Goal: Task Accomplishment & Management: Manage account settings

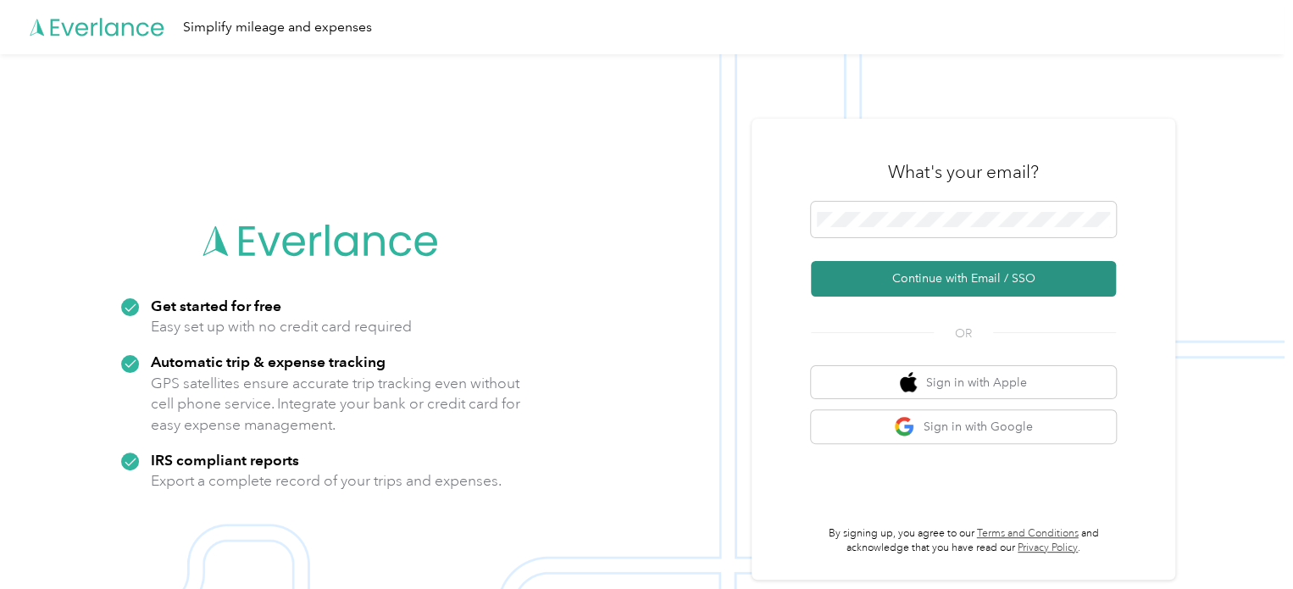
click at [918, 280] on button "Continue with Email / SSO" at bounding box center [963, 279] width 305 height 36
click at [933, 283] on button "Continue with Email / SSO" at bounding box center [963, 279] width 305 height 36
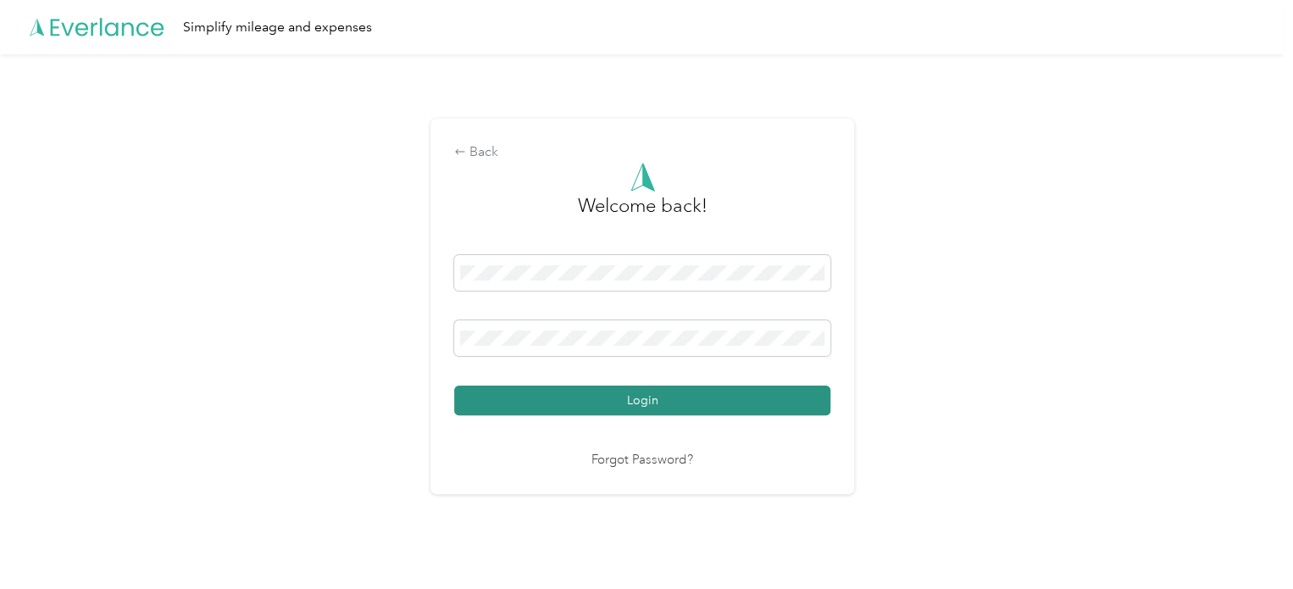
click at [734, 402] on button "Login" at bounding box center [642, 400] width 376 height 30
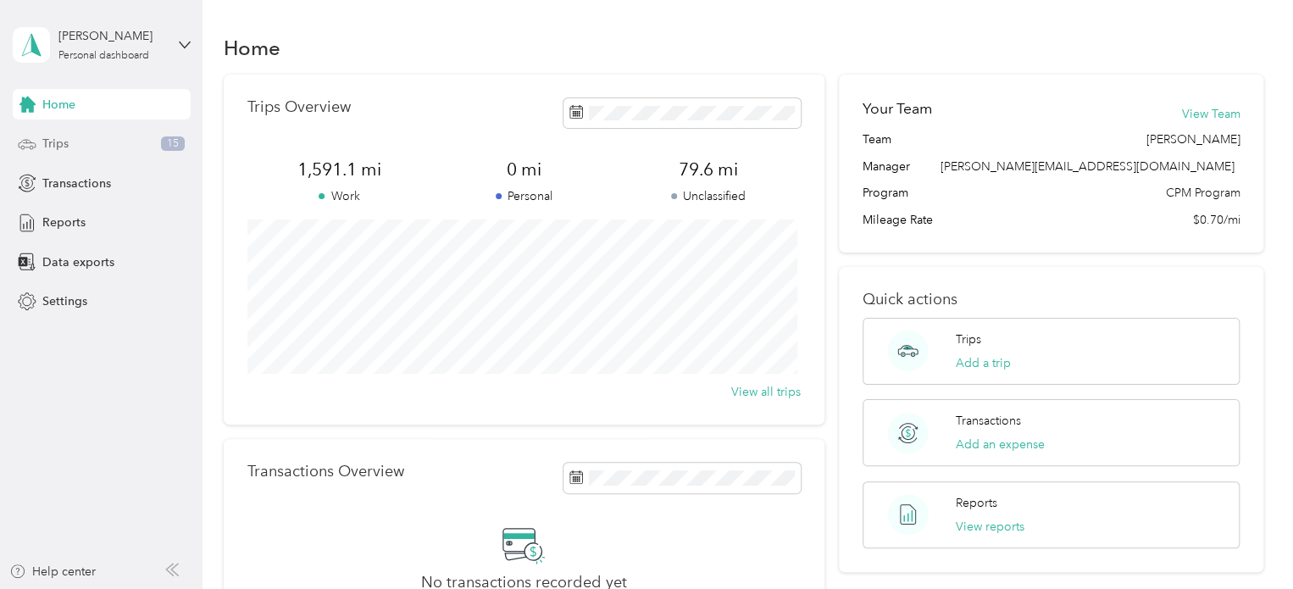
click at [116, 144] on div "Trips 15" at bounding box center [102, 144] width 178 height 30
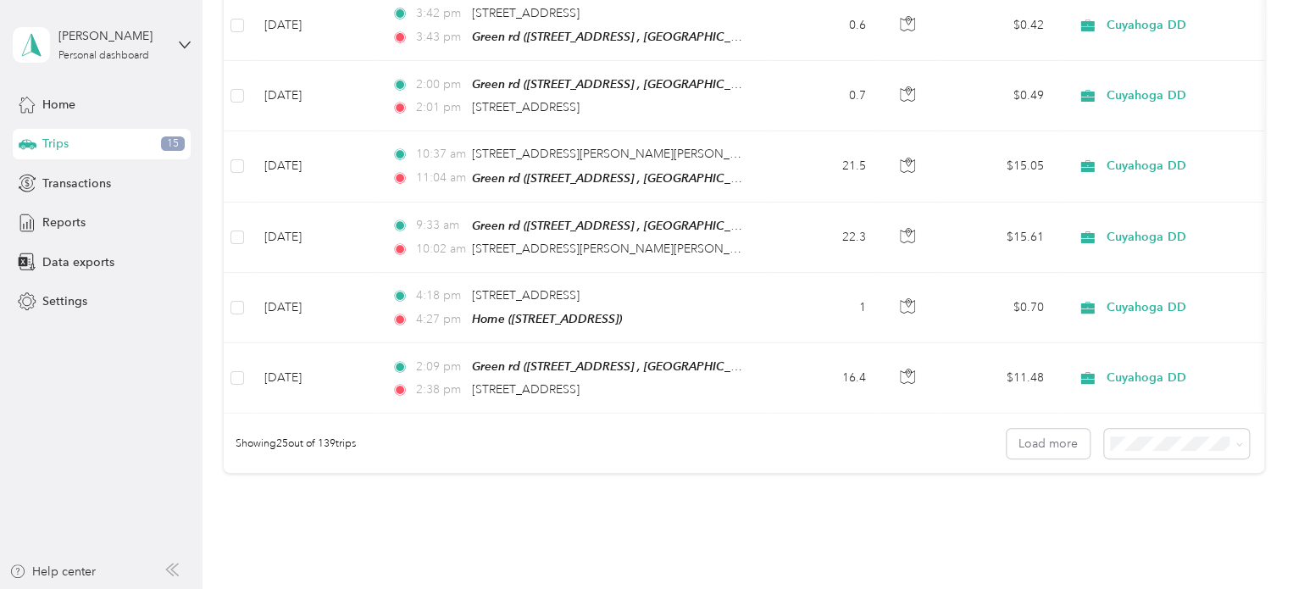
scroll to position [1740, 0]
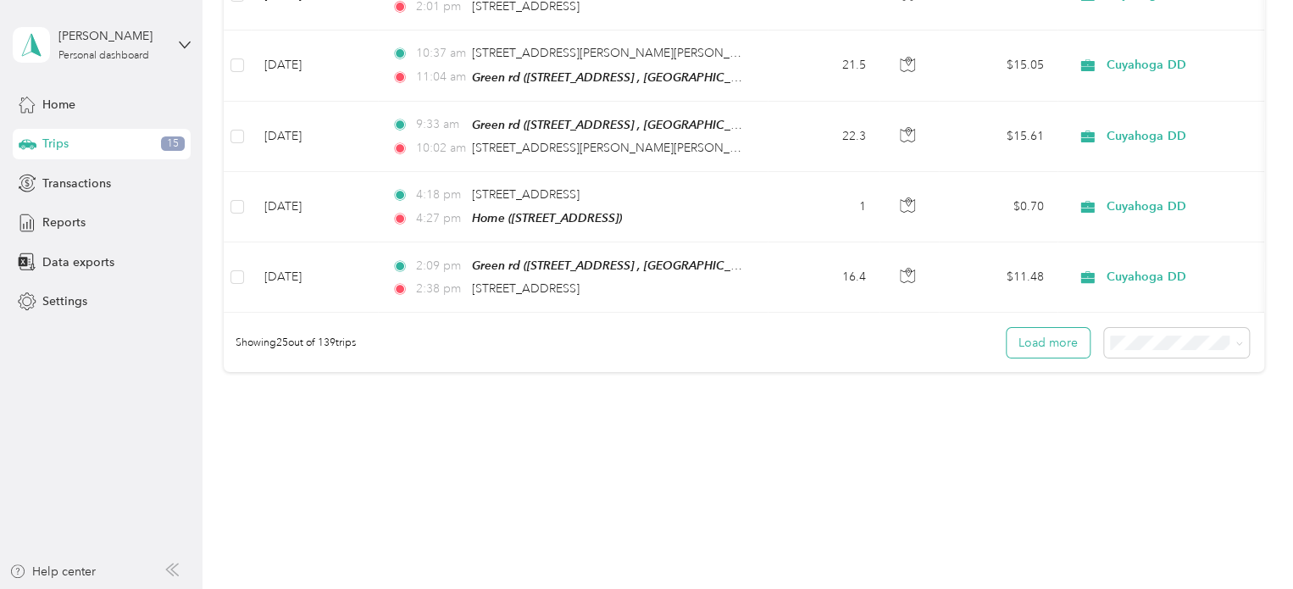
click at [1057, 328] on button "Load more" at bounding box center [1047, 343] width 83 height 30
click at [1048, 328] on button "Load more" at bounding box center [1047, 343] width 83 height 30
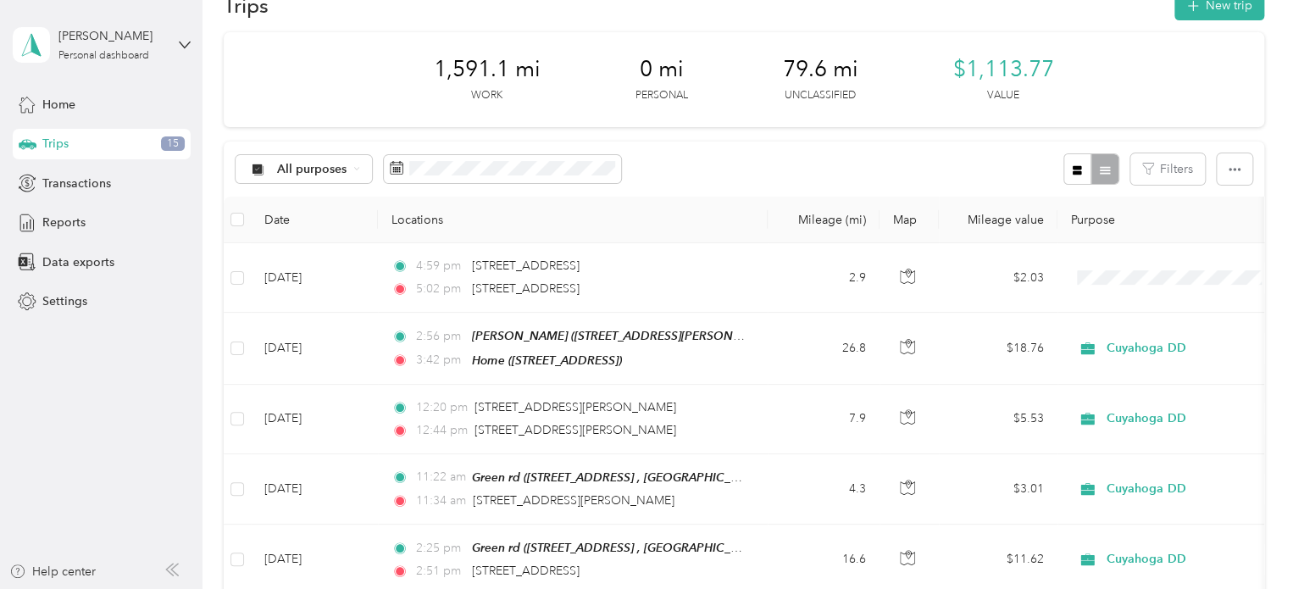
scroll to position [0, 0]
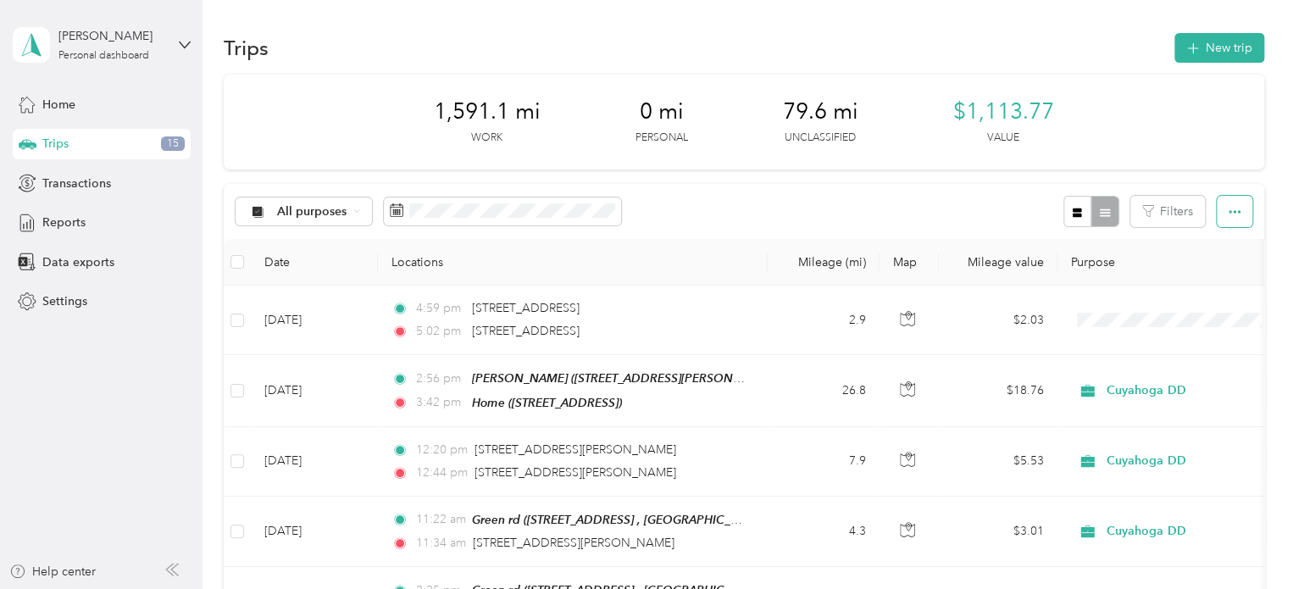
click at [1228, 210] on icon "button" at bounding box center [1234, 212] width 12 height 12
